Goal: Task Accomplishment & Management: Check status

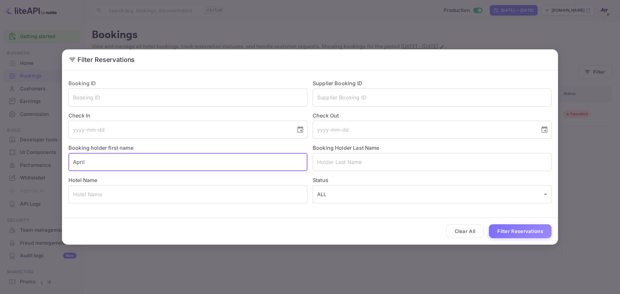
click at [15, 163] on div "Filter Reservations Booking ID ​ Supplier Booking ID ​ Check In ​ Check Out ​ B…" at bounding box center [310, 147] width 620 height 294
click at [461, 238] on button "Clear All" at bounding box center [465, 231] width 38 height 14
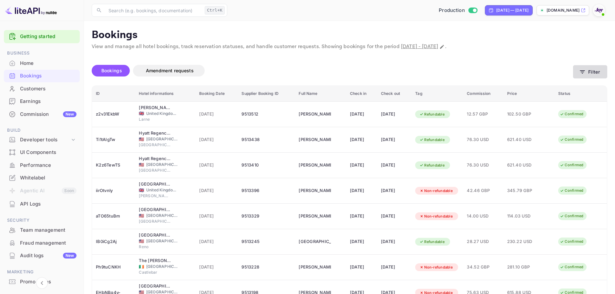
click at [592, 75] on button "Filter" at bounding box center [590, 71] width 34 height 13
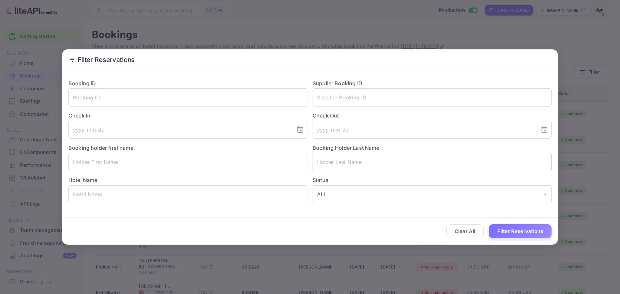
click at [354, 160] on input "text" at bounding box center [432, 162] width 239 height 18
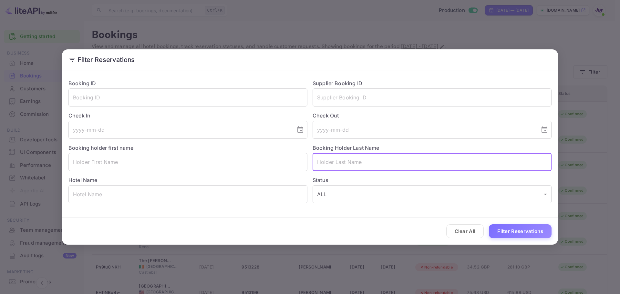
paste input "[PERSON_NAME]"
type input "[PERSON_NAME]"
click at [304, 128] on icon "Choose date" at bounding box center [300, 130] width 8 height 8
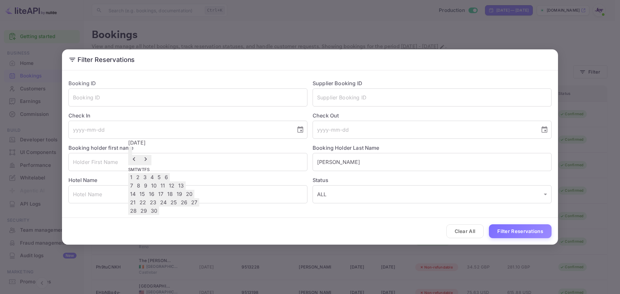
click at [140, 155] on button "Previous month" at bounding box center [134, 160] width 12 height 10
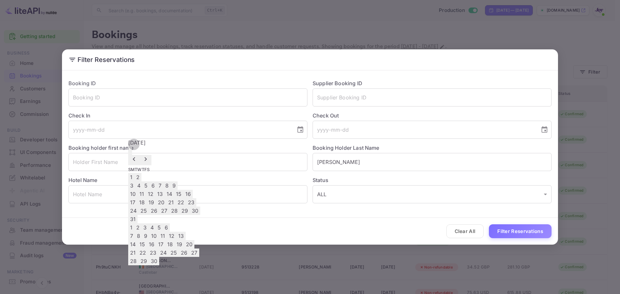
click at [138, 155] on icon "Previous month" at bounding box center [134, 159] width 8 height 8
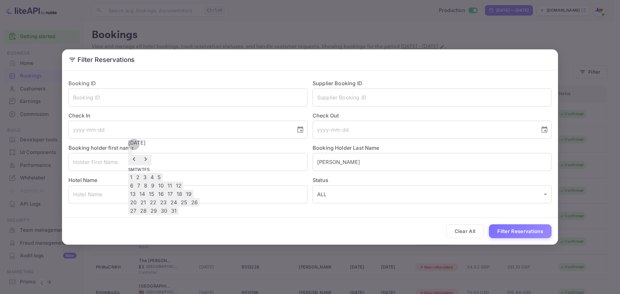
click at [149, 155] on icon "Next month" at bounding box center [146, 159] width 8 height 8
click at [190, 215] on button "29" at bounding box center [185, 211] width 10 height 8
type input "[DATE]"
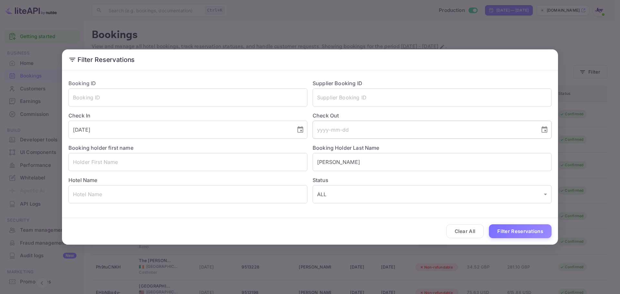
click at [345, 132] on input "tel" at bounding box center [424, 130] width 223 height 18
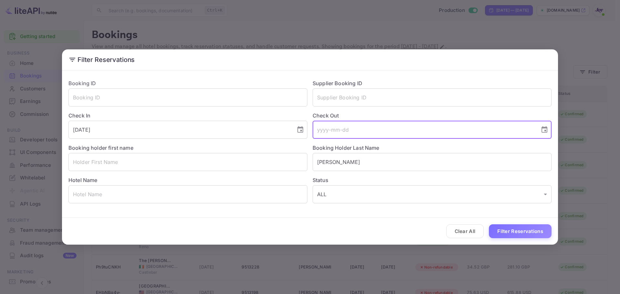
click at [530, 136] on input "tel" at bounding box center [424, 130] width 223 height 18
click at [491, 137] on input "tel" at bounding box center [424, 130] width 223 height 18
click at [546, 130] on icon "Choose date" at bounding box center [544, 129] width 6 height 6
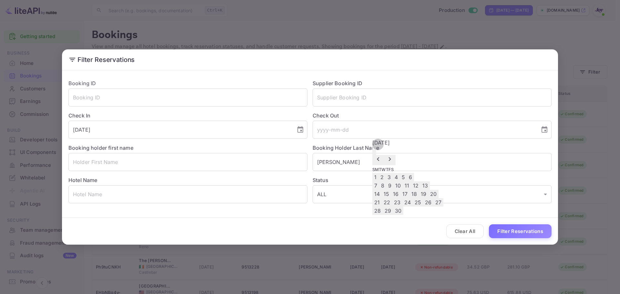
click at [382, 155] on icon "Previous month" at bounding box center [378, 159] width 8 height 8
click at [444, 215] on button "30" at bounding box center [439, 211] width 10 height 8
type input "[DATE]"
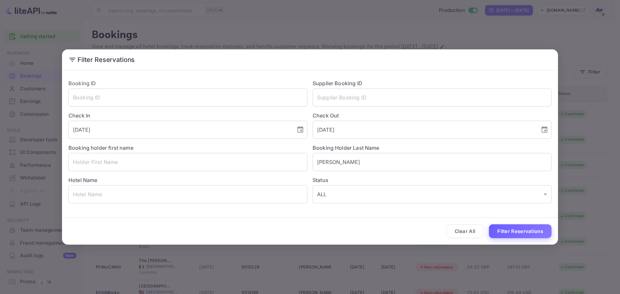
click at [508, 231] on button "Filter Reservations" at bounding box center [520, 231] width 63 height 14
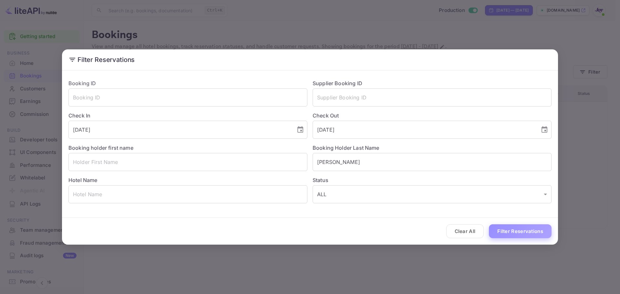
click at [526, 231] on button "Filter Reservations" at bounding box center [520, 231] width 63 height 14
click at [218, 166] on input "text" at bounding box center [187, 162] width 239 height 18
click at [88, 167] on input "text" at bounding box center [187, 162] width 239 height 18
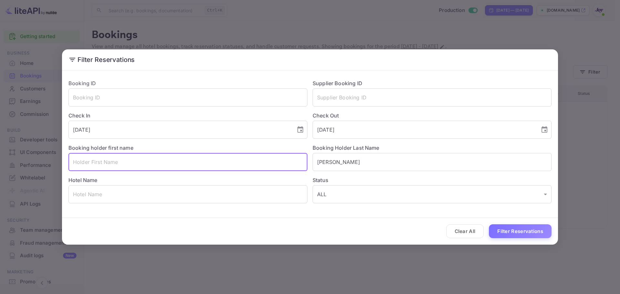
paste input "[PERSON_NAME]"
type input "[PERSON_NAME]"
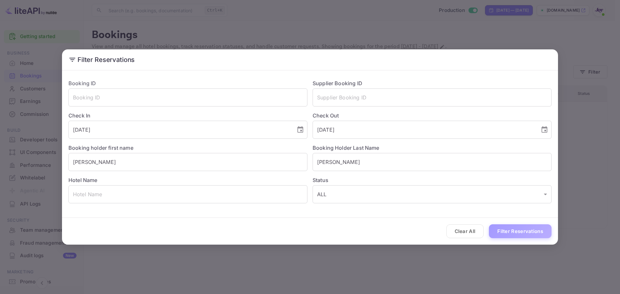
drag, startPoint x: 497, startPoint y: 225, endPoint x: 501, endPoint y: 229, distance: 6.2
click at [497, 225] on button "Filter Reservations" at bounding box center [520, 231] width 63 height 14
click at [501, 229] on div "Clear All Loading..." at bounding box center [310, 231] width 496 height 27
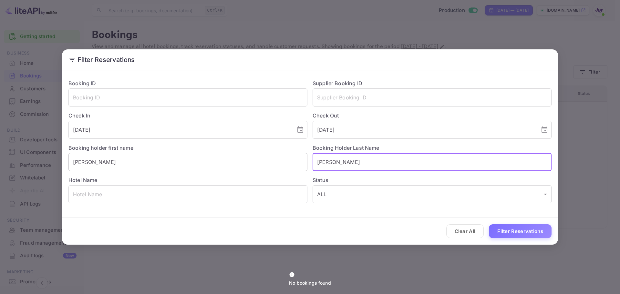
drag, startPoint x: 375, startPoint y: 165, endPoint x: 288, endPoint y: 167, distance: 86.9
click at [288, 167] on div "Booking ID ​ Supplier Booking ID ​ Check In [DATE] ​ Check Out [DATE] ​ Booking…" at bounding box center [307, 138] width 488 height 129
click at [508, 229] on button "Filter Reservations" at bounding box center [520, 231] width 63 height 14
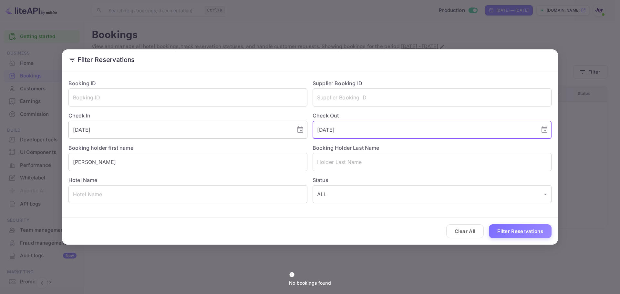
drag, startPoint x: 359, startPoint y: 133, endPoint x: 273, endPoint y: 128, distance: 86.0
click at [273, 128] on div "Booking ID ​ Supplier Booking ID ​ Check In [DATE] ​ Check Out [DATE] ​ Booking…" at bounding box center [307, 138] width 488 height 129
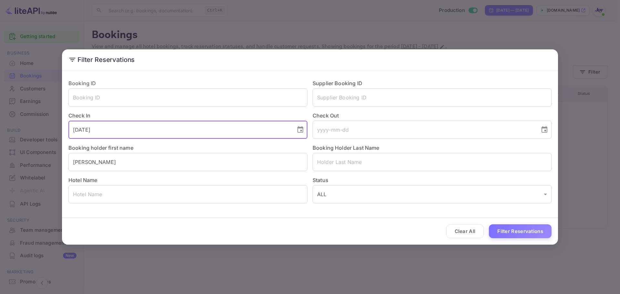
drag, startPoint x: 110, startPoint y: 130, endPoint x: 30, endPoint y: 124, distance: 80.7
click at [30, 123] on div "Filter Reservations Booking ID ​ Supplier Booking ID ​ Check In [DATE] ​ Check …" at bounding box center [310, 147] width 620 height 294
click at [507, 229] on button "Filter Reservations" at bounding box center [520, 231] width 63 height 14
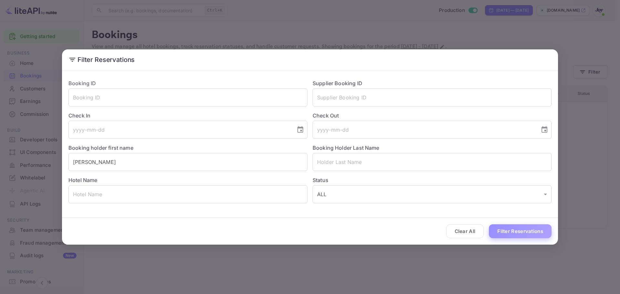
click at [495, 231] on button "Filter Reservations" at bounding box center [520, 231] width 63 height 14
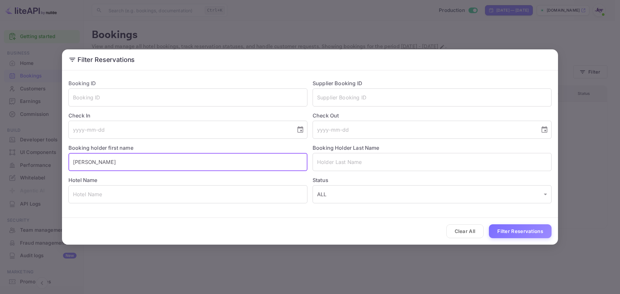
drag, startPoint x: 98, startPoint y: 161, endPoint x: 0, endPoint y: 156, distance: 98.0
click at [2, 156] on div "Filter Reservations Booking ID ​ Supplier Booking ID ​ Check In ​ Check Out ​ B…" at bounding box center [310, 147] width 620 height 294
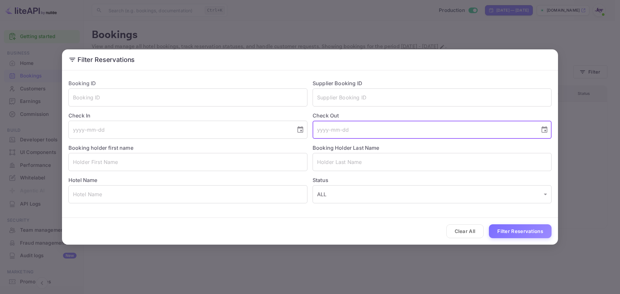
click at [323, 132] on input "tel" at bounding box center [424, 130] width 223 height 18
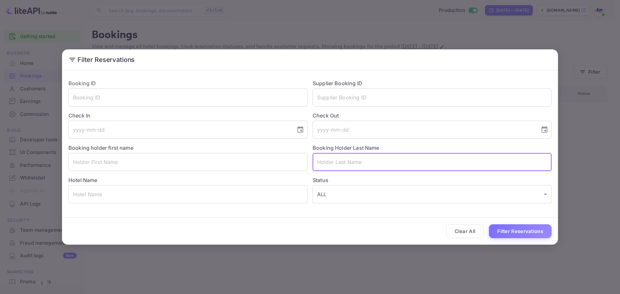
click at [326, 160] on input "text" at bounding box center [432, 162] width 239 height 18
paste input "[PERSON_NAME]"
click at [320, 161] on input "[PERSON_NAME]" at bounding box center [432, 162] width 239 height 18
type input "[PERSON_NAME]"
click at [508, 232] on button "Filter Reservations" at bounding box center [520, 231] width 63 height 14
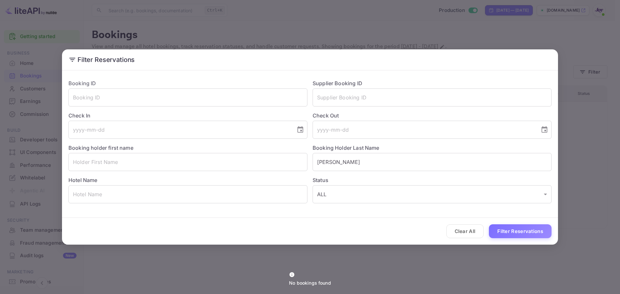
drag, startPoint x: 240, startPoint y: 30, endPoint x: 237, endPoint y: 32, distance: 3.9
click at [240, 30] on div "Filter Reservations Booking ID ​ Supplier Booking ID ​ Check In ​ Check Out ​ B…" at bounding box center [310, 147] width 620 height 294
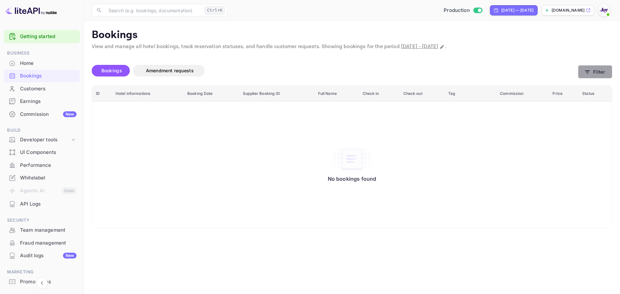
click at [598, 71] on button "Filter" at bounding box center [595, 71] width 34 height 13
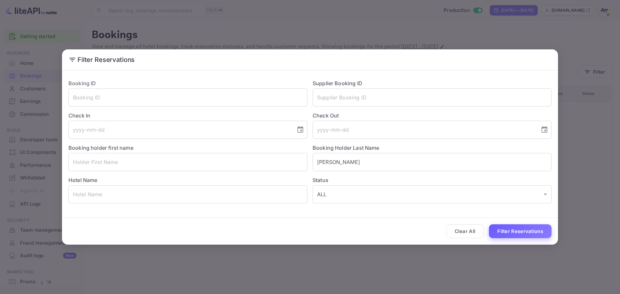
click at [514, 233] on button "Filter Reservations" at bounding box center [520, 231] width 63 height 14
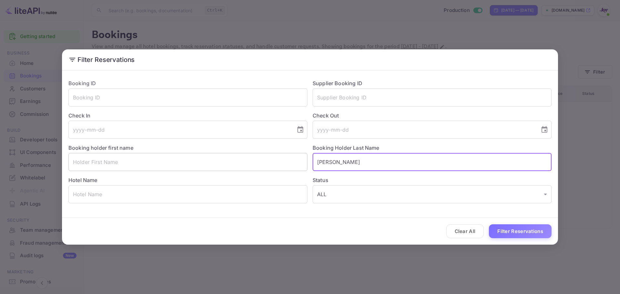
drag, startPoint x: 356, startPoint y: 163, endPoint x: 299, endPoint y: 164, distance: 57.2
click at [306, 165] on div "Booking ID ​ Supplier Booking ID ​ Check In ​ Check Out ​ Booking holder first …" at bounding box center [307, 138] width 488 height 129
click at [335, 98] on input "text" at bounding box center [432, 97] width 239 height 18
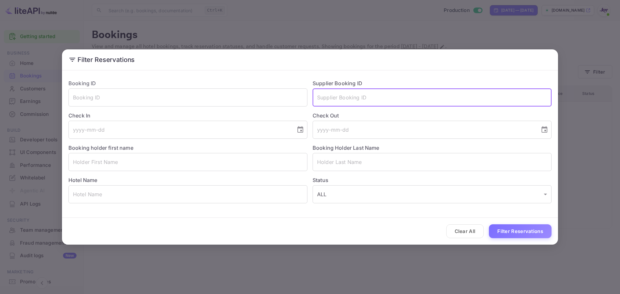
paste input "6802744"
type input "6802744"
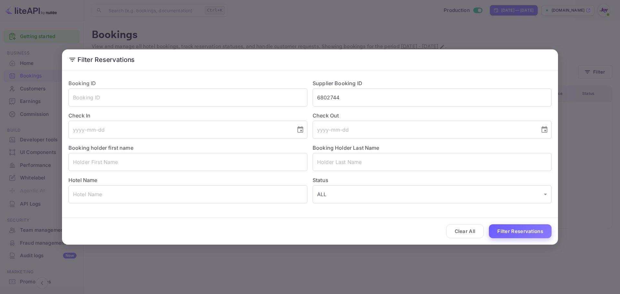
drag, startPoint x: 515, startPoint y: 223, endPoint x: 516, endPoint y: 230, distance: 7.2
click at [516, 230] on div "Clear All Filter Reservations" at bounding box center [310, 231] width 496 height 27
click at [516, 230] on button "Filter Reservations" at bounding box center [520, 231] width 63 height 14
click at [470, 232] on button "Clear All" at bounding box center [465, 231] width 38 height 14
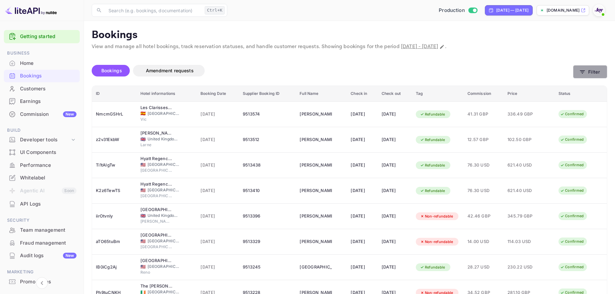
click at [592, 74] on button "Filter" at bounding box center [590, 71] width 34 height 13
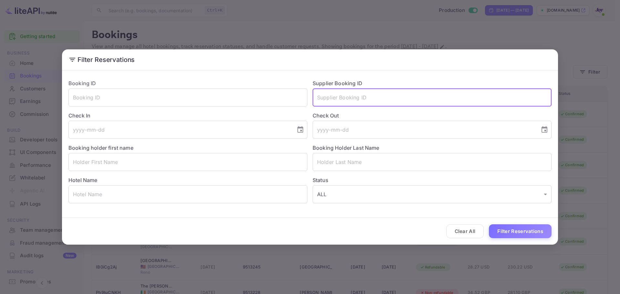
click at [325, 99] on input "text" at bounding box center [432, 97] width 239 height 18
paste input "6802744"
type input "6802744"
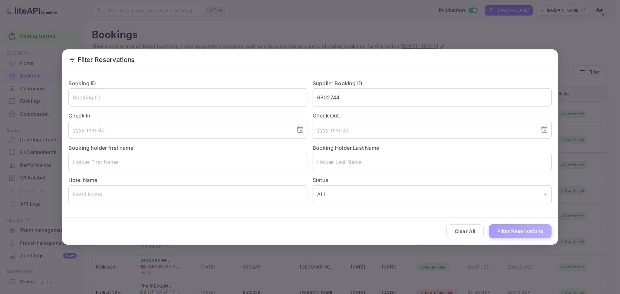
drag, startPoint x: 515, startPoint y: 234, endPoint x: 506, endPoint y: 224, distance: 13.2
click at [515, 234] on button "Filter Reservations" at bounding box center [520, 231] width 63 height 14
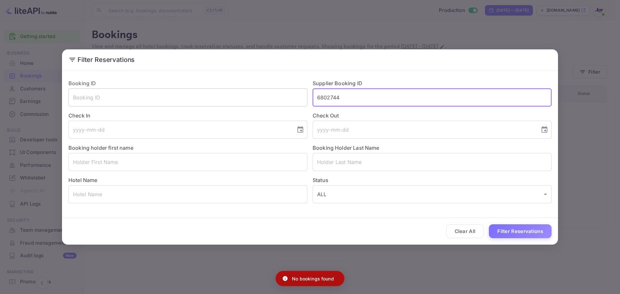
drag, startPoint x: 345, startPoint y: 98, endPoint x: 249, endPoint y: 90, distance: 96.5
click at [249, 90] on div "Booking ID ​ Supplier Booking ID 6802744 ​ Check In ​ Check Out ​ Booking holde…" at bounding box center [307, 138] width 488 height 129
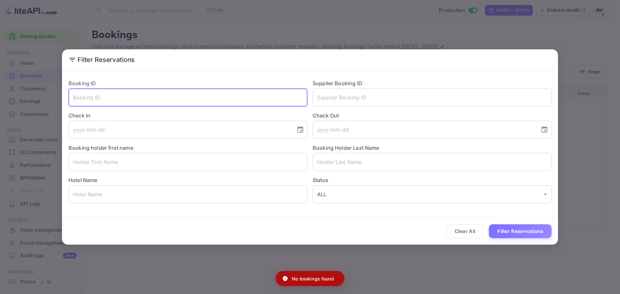
click at [147, 94] on input "text" at bounding box center [187, 97] width 239 height 18
paste input "6802744"
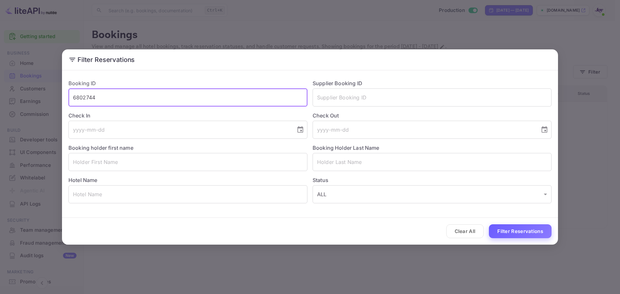
click at [507, 230] on button "Filter Reservations" at bounding box center [520, 231] width 63 height 14
drag, startPoint x: 99, startPoint y: 99, endPoint x: 75, endPoint y: 99, distance: 24.2
click at [75, 99] on input "6802744" at bounding box center [187, 97] width 239 height 18
type input "6"
click at [78, 163] on input "text" at bounding box center [187, 162] width 239 height 18
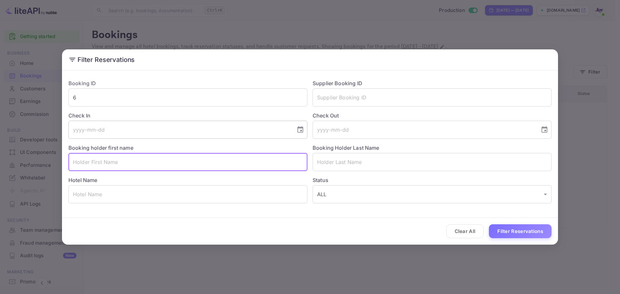
paste input "'Larisa Marinas"
type input "'Larisa Marinas"
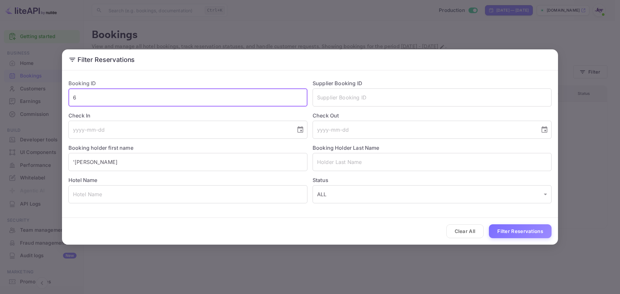
drag, startPoint x: 77, startPoint y: 94, endPoint x: 57, endPoint y: 95, distance: 19.4
click at [59, 98] on div "Filter Reservations Booking ID 6 ​ Supplier Booking ID ​ Check In ​ Check Out ​…" at bounding box center [310, 147] width 620 height 294
click at [75, 162] on input "'Larisa Marinas" at bounding box center [187, 162] width 239 height 18
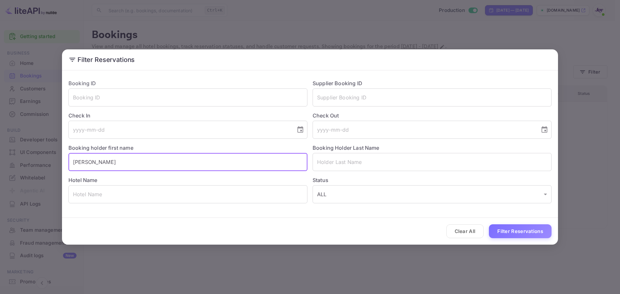
click at [110, 164] on input "Larisa Marinas" at bounding box center [187, 162] width 239 height 18
click at [100, 163] on input "Larisa Marinas" at bounding box center [187, 162] width 239 height 18
type input "Larisa"
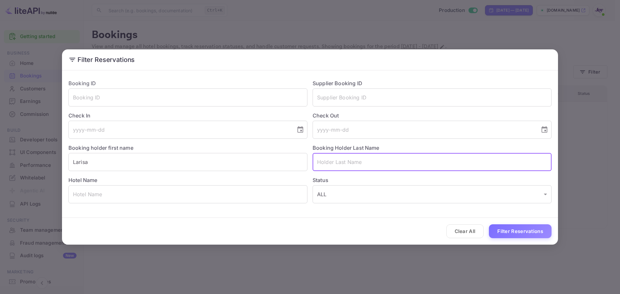
click at [341, 159] on input "text" at bounding box center [432, 162] width 239 height 18
paste input "Marinas"
type input "Marinas"
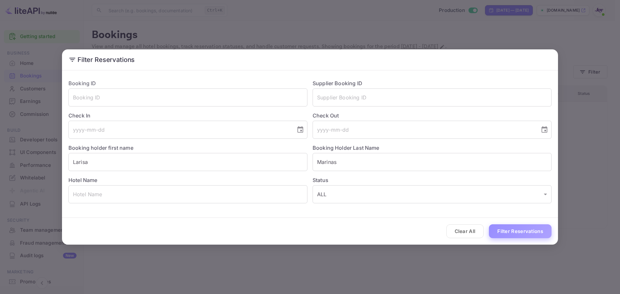
click at [522, 230] on button "Filter Reservations" at bounding box center [520, 231] width 63 height 14
drag, startPoint x: 472, startPoint y: 232, endPoint x: 442, endPoint y: 209, distance: 38.1
click at [472, 231] on button "Clear All" at bounding box center [465, 231] width 38 height 14
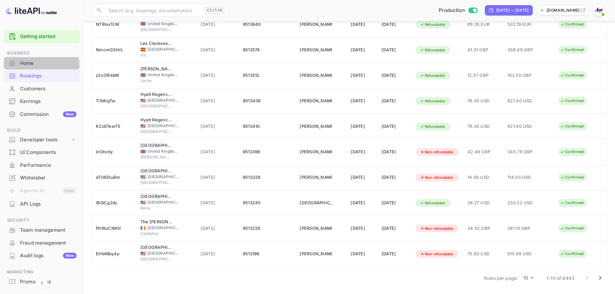
click at [34, 65] on div "Home" at bounding box center [48, 63] width 56 height 7
